Goal: Task Accomplishment & Management: Manage account settings

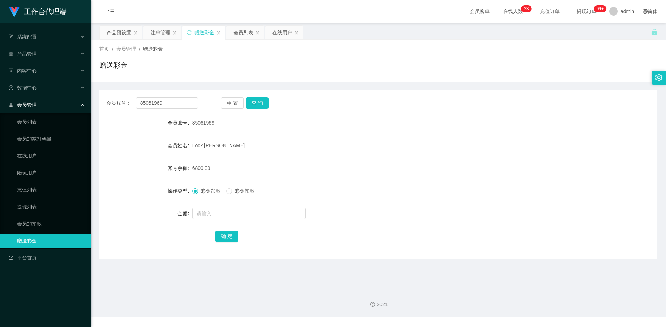
click at [114, 103] on div "会员账号： 85061969" at bounding box center [152, 102] width 92 height 11
type input "Allychan"
click at [264, 107] on button "查 询" at bounding box center [257, 102] width 23 height 11
click at [210, 213] on input "text" at bounding box center [248, 213] width 113 height 11
type input "5000"
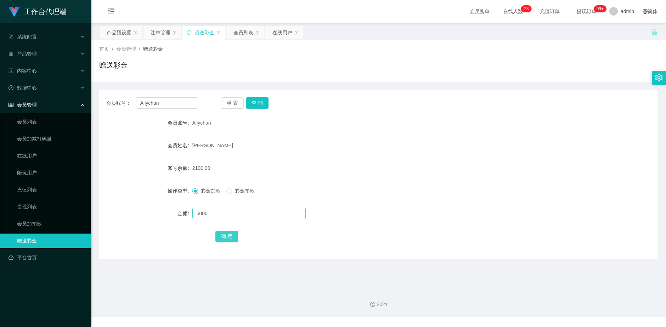
drag, startPoint x: 230, startPoint y: 237, endPoint x: 264, endPoint y: 211, distance: 42.2
click at [230, 237] on button "确 定" at bounding box center [226, 236] width 23 height 11
click at [158, 40] on div "首页 / 会员管理 / 赠送彩金 / 赠送彩金" at bounding box center [378, 61] width 575 height 42
click at [159, 34] on div "注单管理" at bounding box center [160, 32] width 20 height 13
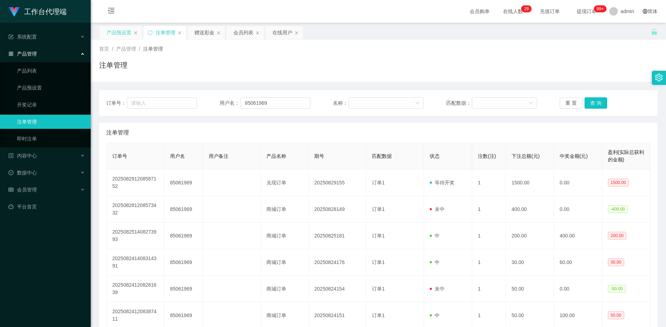
drag, startPoint x: 113, startPoint y: 31, endPoint x: 128, endPoint y: 38, distance: 16.3
click at [113, 31] on div "产品预设置" at bounding box center [119, 32] width 25 height 13
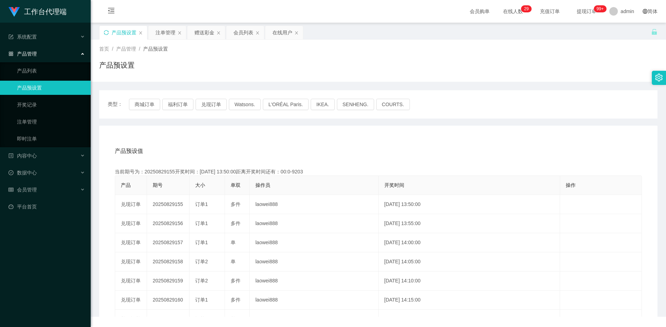
click at [107, 34] on icon "图标: sync" at bounding box center [106, 32] width 5 height 5
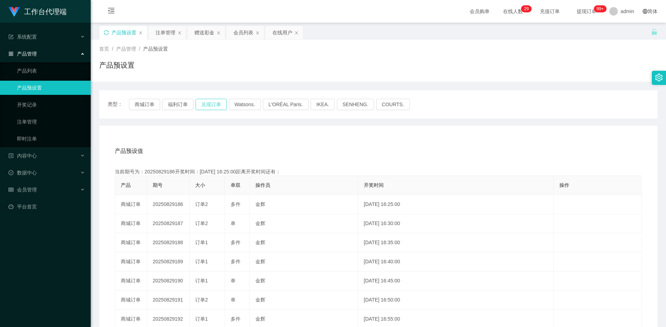
click at [212, 106] on button "兑现订单" at bounding box center [210, 104] width 31 height 11
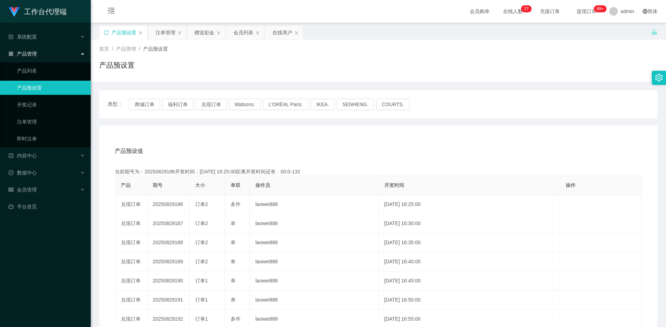
drag, startPoint x: 161, startPoint y: 31, endPoint x: 176, endPoint y: 40, distance: 17.0
click at [161, 31] on div "注单管理" at bounding box center [165, 32] width 20 height 13
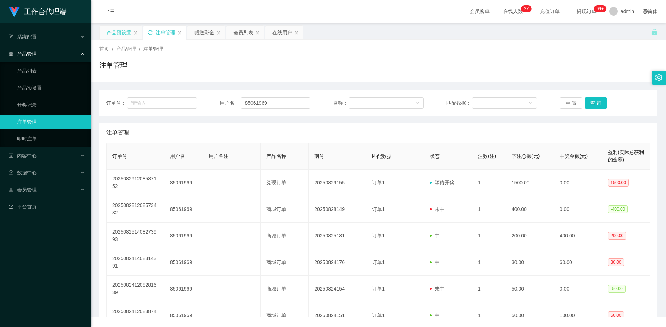
click at [148, 31] on icon "图标: sync" at bounding box center [150, 32] width 5 height 5
drag, startPoint x: 113, startPoint y: 28, endPoint x: 115, endPoint y: 37, distance: 9.1
click at [113, 29] on div "产品预设置" at bounding box center [119, 32] width 25 height 13
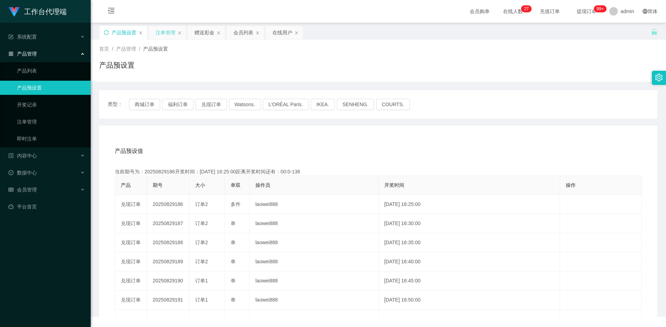
click at [106, 33] on icon "图标: sync" at bounding box center [106, 32] width 5 height 5
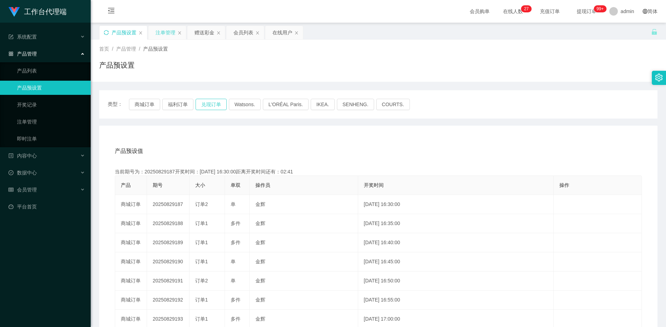
click at [211, 107] on button "兑现订单" at bounding box center [210, 104] width 31 height 11
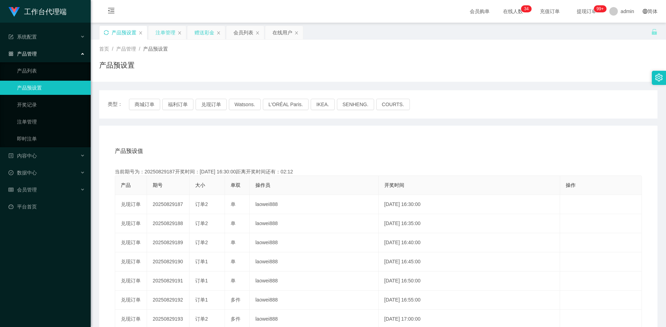
click at [201, 31] on div "赠送彩金" at bounding box center [204, 32] width 20 height 13
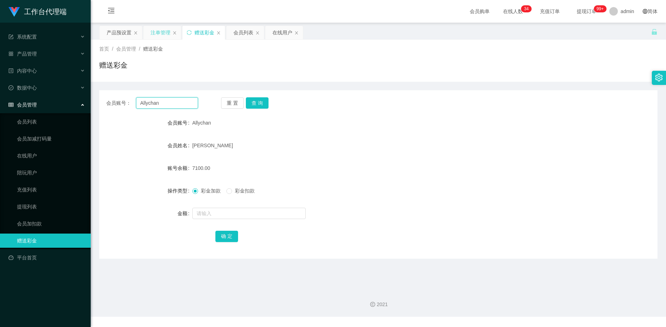
drag, startPoint x: 167, startPoint y: 103, endPoint x: 122, endPoint y: 104, distance: 45.0
click at [122, 104] on div "会员账号： Allychan" at bounding box center [152, 102] width 92 height 11
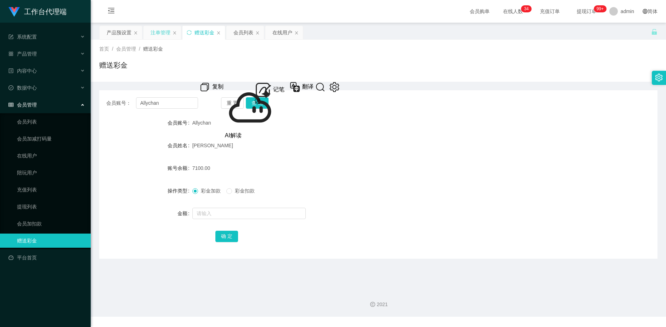
drag, startPoint x: 274, startPoint y: 137, endPoint x: 251, endPoint y: 110, distance: 35.9
click at [274, 137] on form "会员账号 Allychan 会员姓名 [PERSON_NAME] 账号余额 7100.00 操作类型 彩金加款 彩金扣款 金额 确 定" at bounding box center [378, 179] width 558 height 127
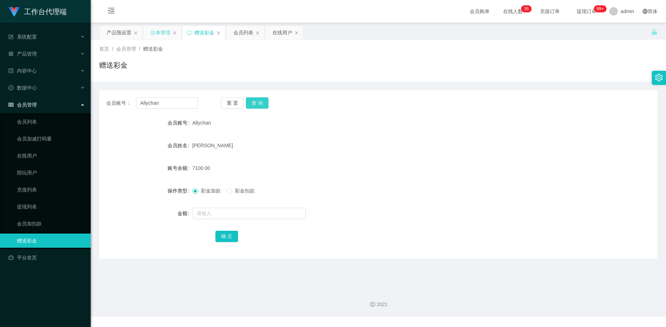
click at [257, 106] on button "查 询" at bounding box center [257, 102] width 23 height 11
click at [152, 33] on div "注单管理" at bounding box center [160, 32] width 20 height 13
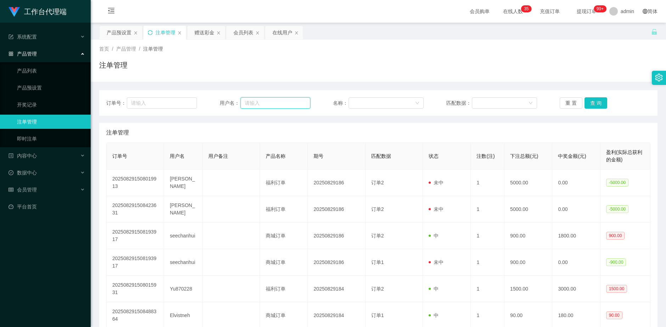
click at [271, 102] on input "text" at bounding box center [275, 102] width 70 height 11
paste input "Allychan"
type input "Allychan"
click at [595, 102] on button "查 询" at bounding box center [595, 102] width 23 height 11
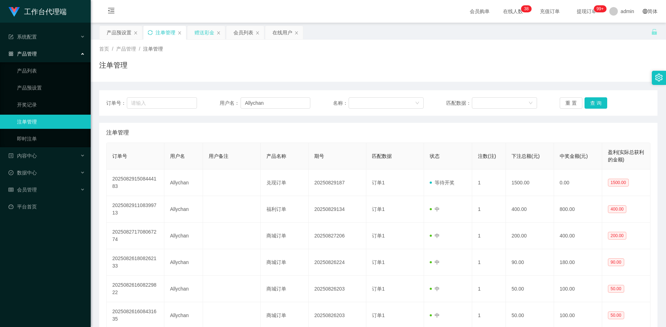
click at [200, 35] on div "赠送彩金" at bounding box center [204, 32] width 20 height 13
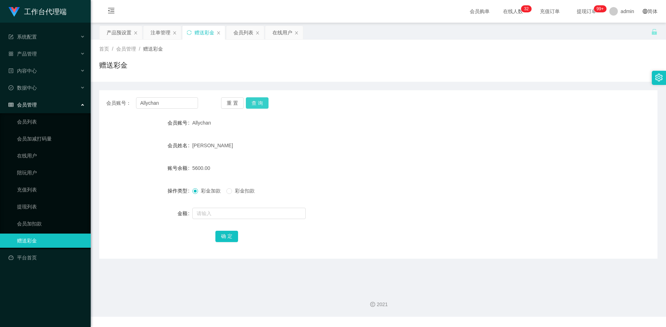
click at [258, 100] on button "查 询" at bounding box center [257, 102] width 23 height 11
click at [258, 100] on div "重 置 查 询" at bounding box center [267, 102] width 92 height 11
drag, startPoint x: 166, startPoint y: 107, endPoint x: 135, endPoint y: 105, distance: 31.6
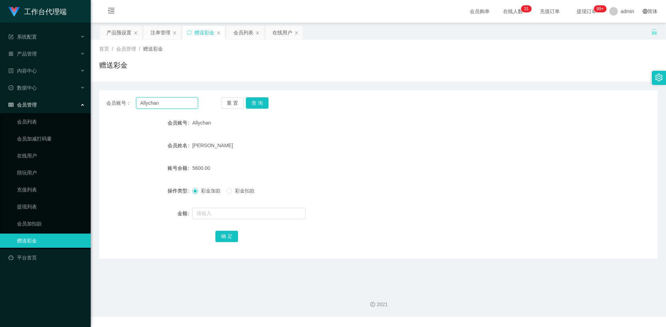
click at [135, 105] on div "会员账号： Allychan" at bounding box center [152, 102] width 92 height 11
type input "c"
click at [163, 104] on input "text" at bounding box center [167, 102] width 62 height 11
paste input "经理，对不起，给你添麻烦了"
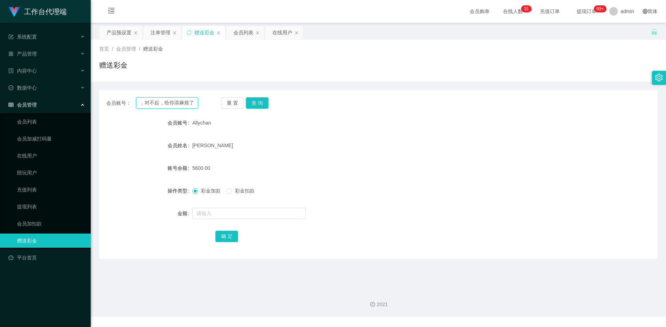
click at [191, 104] on input "经理，对不起，给你添麻烦了" at bounding box center [167, 102] width 62 height 11
type input "经"
click at [160, 102] on input "text" at bounding box center [167, 102] width 62 height 11
paste input "Allychan"
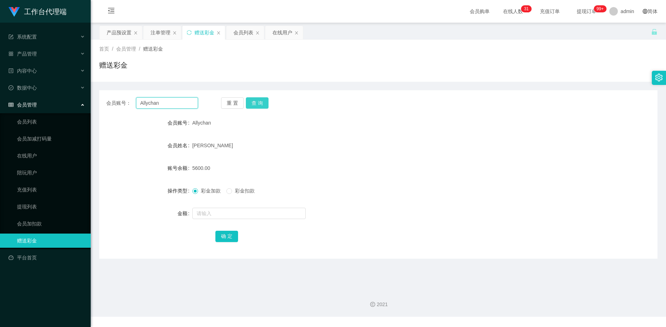
type input "Allychan"
click at [255, 107] on button "查 询" at bounding box center [257, 102] width 23 height 11
click at [255, 106] on button "查 询" at bounding box center [257, 102] width 23 height 11
click at [237, 31] on div "会员列表" at bounding box center [243, 32] width 20 height 13
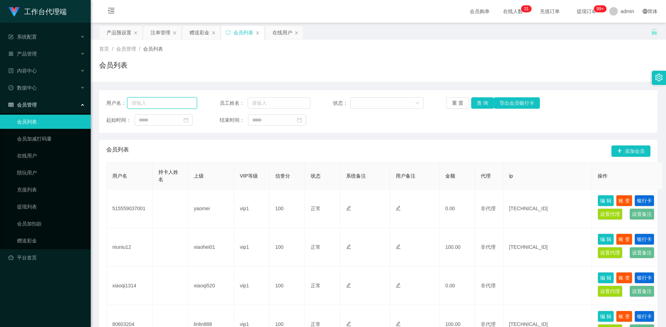
click at [174, 104] on input "text" at bounding box center [162, 102] width 70 height 11
paste input "Allychan"
type input "Allychan"
drag, startPoint x: 477, startPoint y: 102, endPoint x: 485, endPoint y: 104, distance: 8.4
click at [477, 102] on button "查 询" at bounding box center [482, 102] width 23 height 11
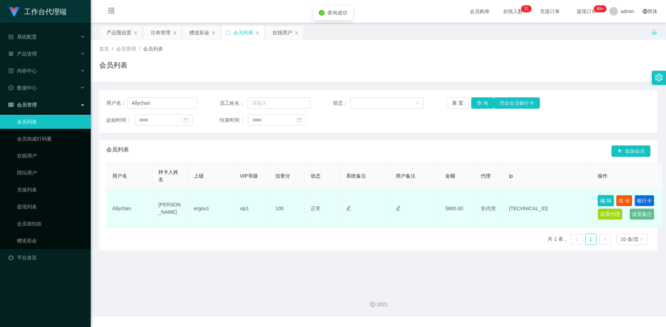
click at [609, 203] on button "编 辑" at bounding box center [605, 200] width 16 height 11
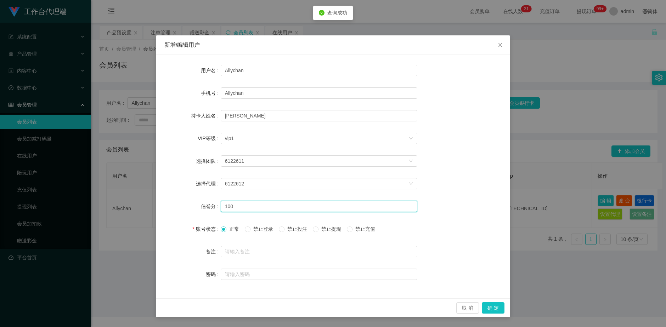
drag, startPoint x: 241, startPoint y: 206, endPoint x: 199, endPoint y: 207, distance: 42.5
click at [199, 207] on div "信誉分 100" at bounding box center [332, 206] width 337 height 14
type input "80"
click at [493, 310] on button "确 定" at bounding box center [492, 307] width 23 height 11
